Goal: Navigation & Orientation: Go to known website

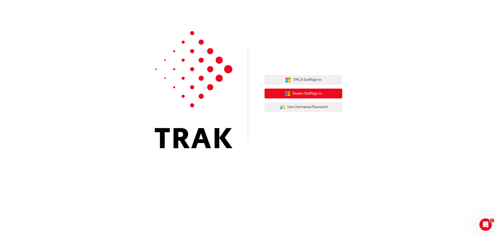
click at [314, 94] on span "Dealer Staff Sign In" at bounding box center [306, 94] width 29 height 6
click at [296, 92] on span "Dealer Staff Sign In" at bounding box center [306, 94] width 29 height 6
